Goal: Task Accomplishment & Management: Manage account settings

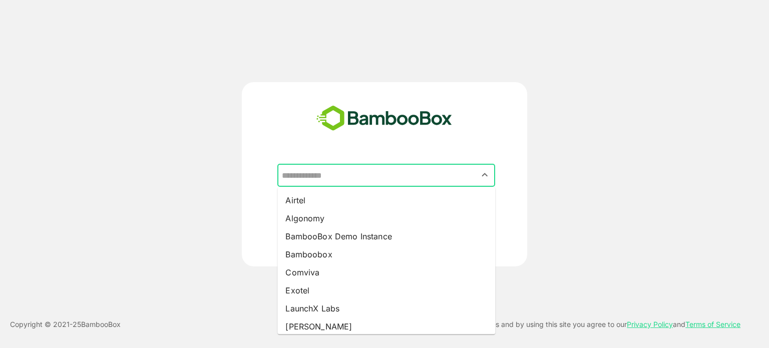
click at [367, 171] on input "text" at bounding box center [386, 175] width 214 height 19
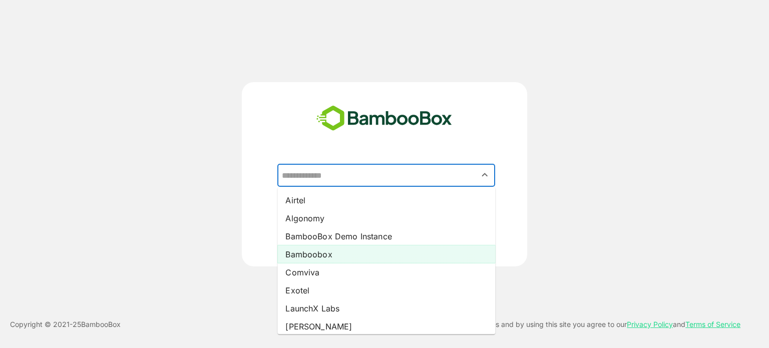
click at [345, 254] on li "Bamboobox" at bounding box center [386, 254] width 218 height 18
type input "*********"
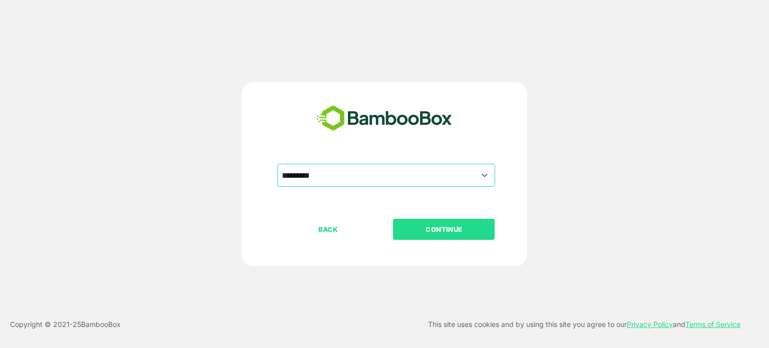
click at [420, 227] on p "CONTINUE" at bounding box center [444, 229] width 100 height 11
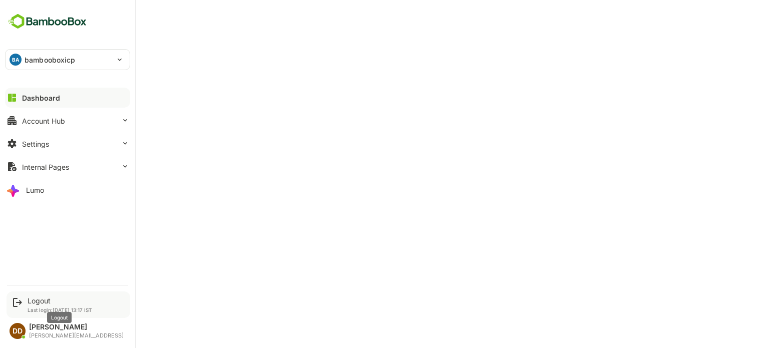
click at [28, 304] on div "Logout" at bounding box center [60, 301] width 65 height 9
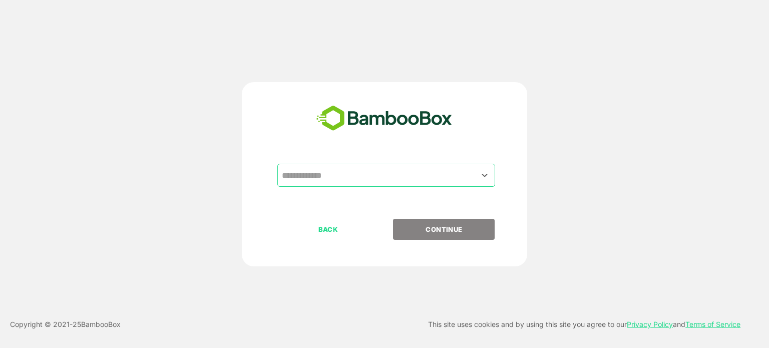
click at [344, 173] on input "text" at bounding box center [386, 175] width 214 height 19
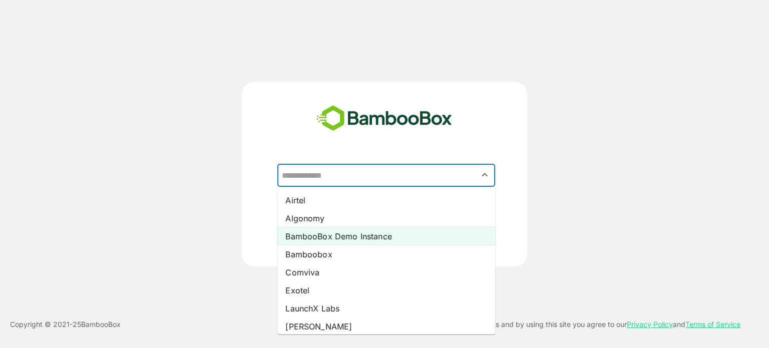
click at [340, 237] on li "BambooBox Demo Instance" at bounding box center [386, 236] width 218 height 18
type input "**********"
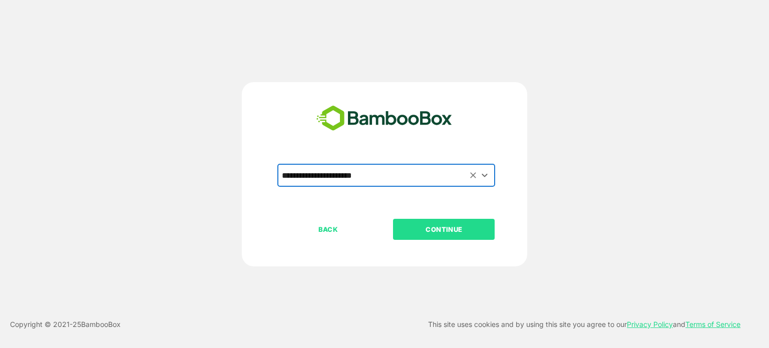
click at [425, 224] on p "CONTINUE" at bounding box center [444, 229] width 100 height 11
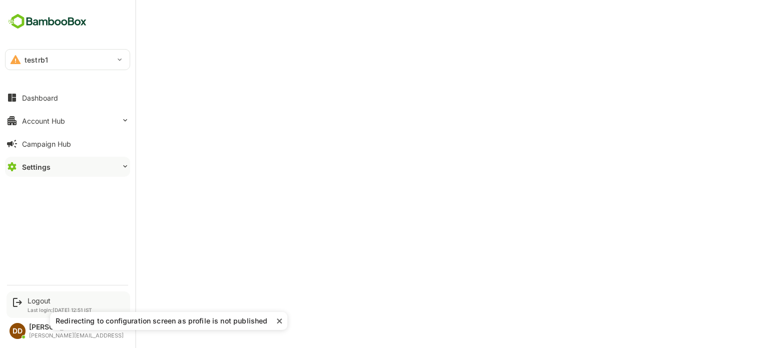
click at [25, 301] on div "Logout Last login: [DATE] 12:51 IST" at bounding box center [69, 305] width 124 height 27
click at [27, 301] on div "Logout Last login: [DATE] 12:51 IST" at bounding box center [69, 305] width 124 height 27
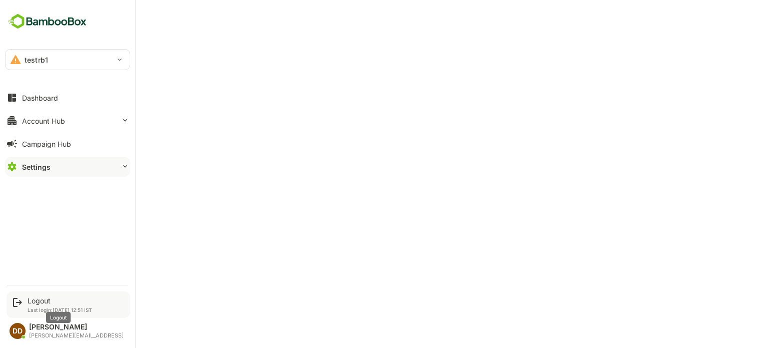
click at [39, 301] on div "Logout" at bounding box center [60, 301] width 65 height 9
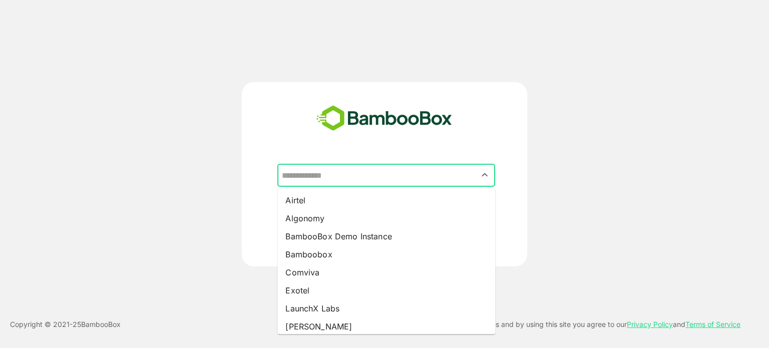
click at [377, 176] on input "text" at bounding box center [386, 175] width 214 height 19
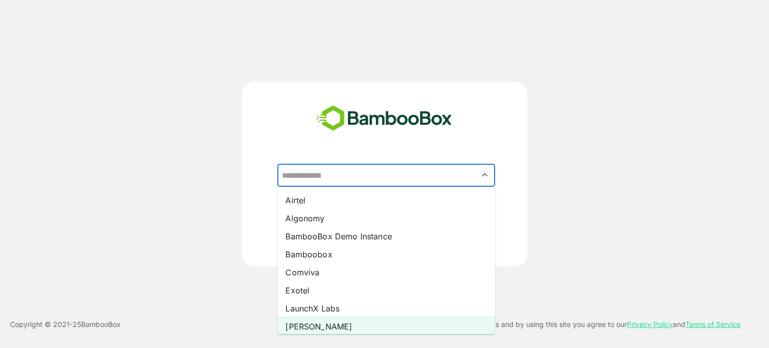
click at [322, 324] on li "[PERSON_NAME]" at bounding box center [386, 327] width 218 height 18
type input "*****"
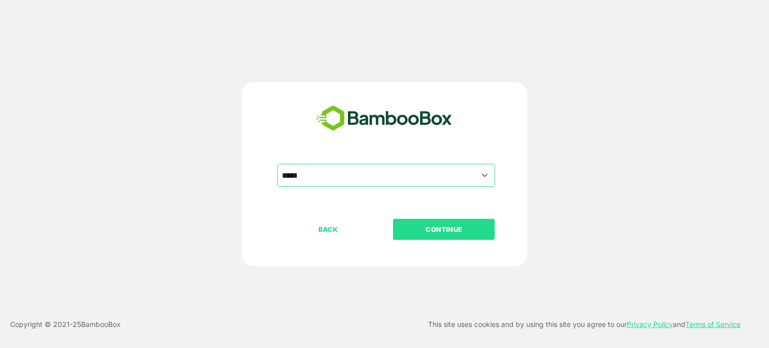
click at [418, 228] on p "CONTINUE" at bounding box center [444, 229] width 100 height 11
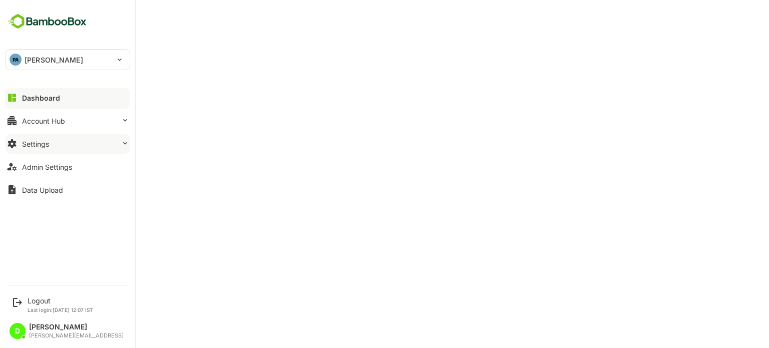
click at [24, 144] on div "Settings" at bounding box center [35, 144] width 27 height 9
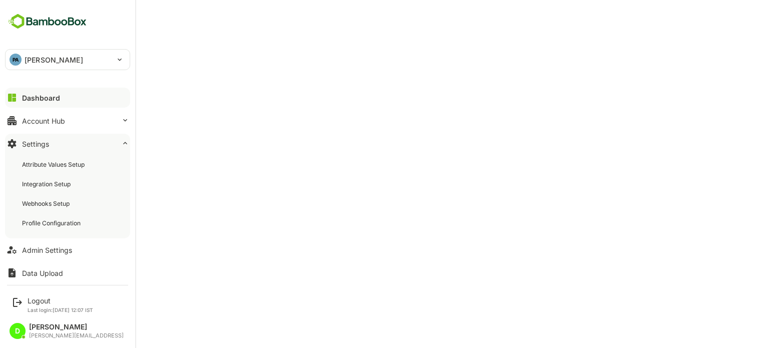
click at [24, 144] on div "Settings" at bounding box center [35, 144] width 27 height 9
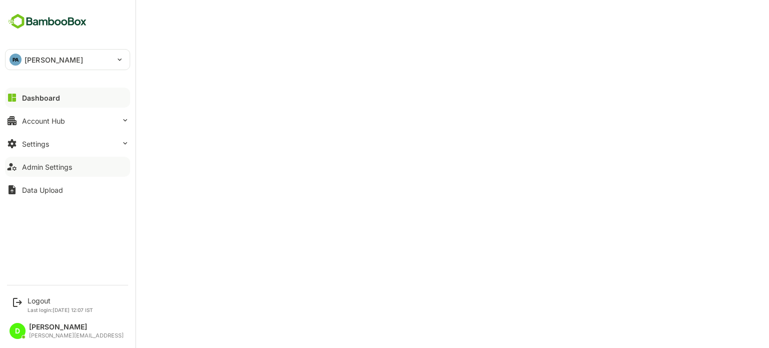
click at [39, 168] on div "Admin Settings" at bounding box center [47, 167] width 50 height 9
click at [30, 300] on div "Logout" at bounding box center [61, 301] width 66 height 9
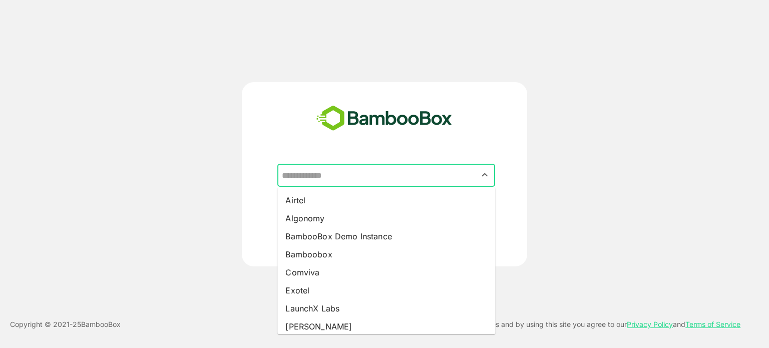
click at [344, 178] on input "text" at bounding box center [386, 175] width 214 height 19
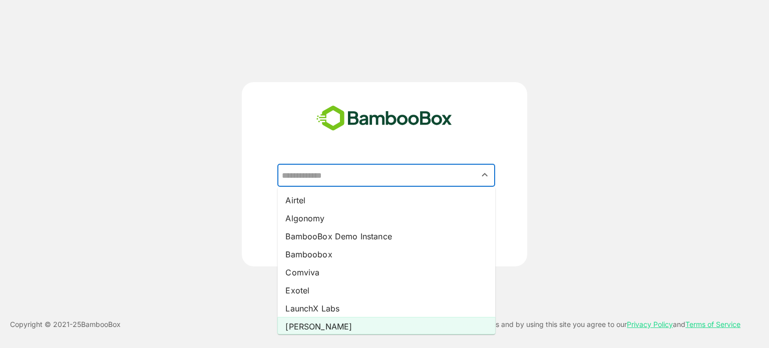
click at [300, 324] on li "[PERSON_NAME]" at bounding box center [386, 327] width 218 height 18
type input "*****"
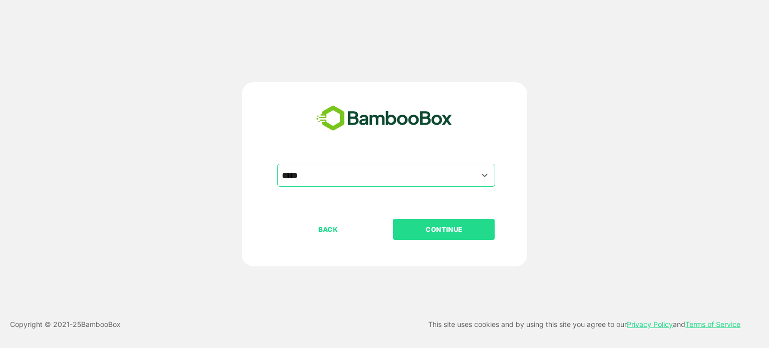
click at [427, 231] on p "CONTINUE" at bounding box center [444, 229] width 100 height 11
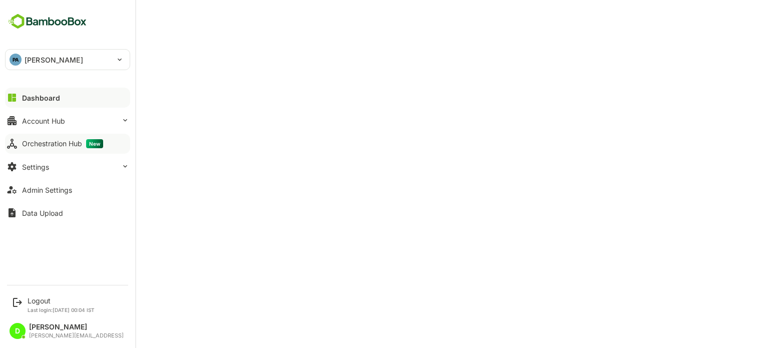
click at [38, 145] on div "Orchestration Hub New" at bounding box center [62, 143] width 81 height 9
click at [30, 304] on div "Logout" at bounding box center [61, 301] width 67 height 9
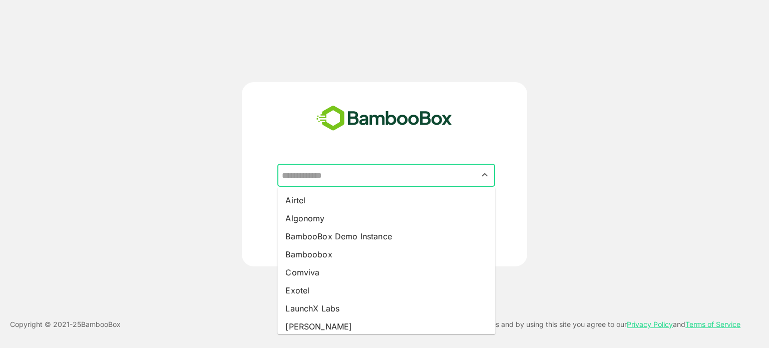
click at [335, 181] on input "text" at bounding box center [386, 175] width 214 height 19
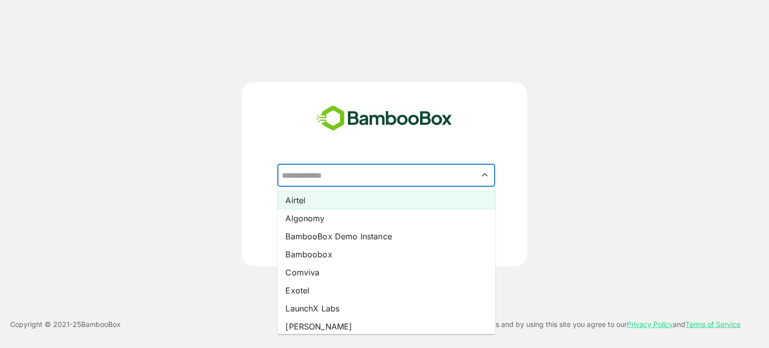
click at [325, 203] on li "Airtel" at bounding box center [386, 200] width 218 height 18
type input "******"
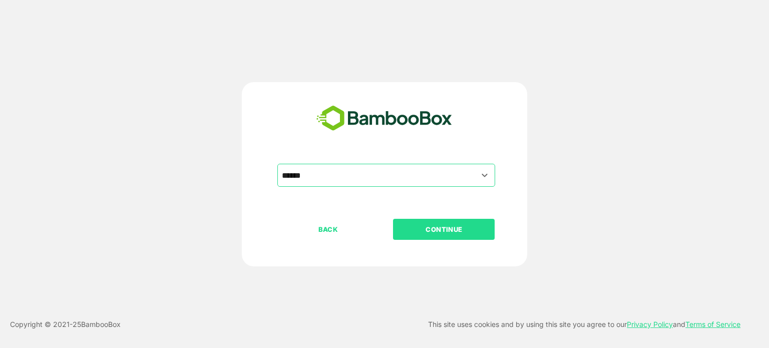
click at [439, 233] on p "CONTINUE" at bounding box center [444, 229] width 100 height 11
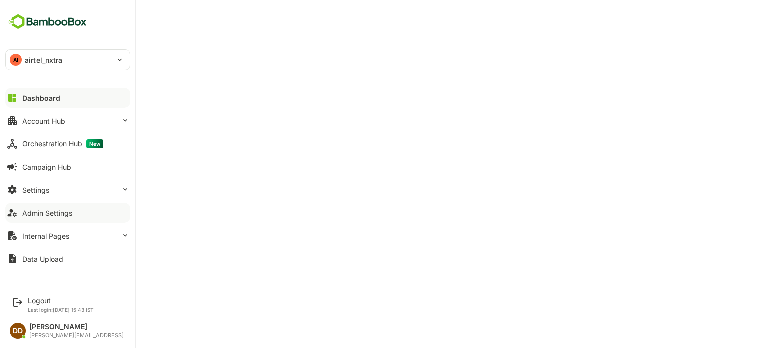
click at [42, 214] on div "Admin Settings" at bounding box center [47, 213] width 50 height 9
click at [34, 298] on div "Logout" at bounding box center [61, 301] width 66 height 9
